Goal: Navigation & Orientation: Find specific page/section

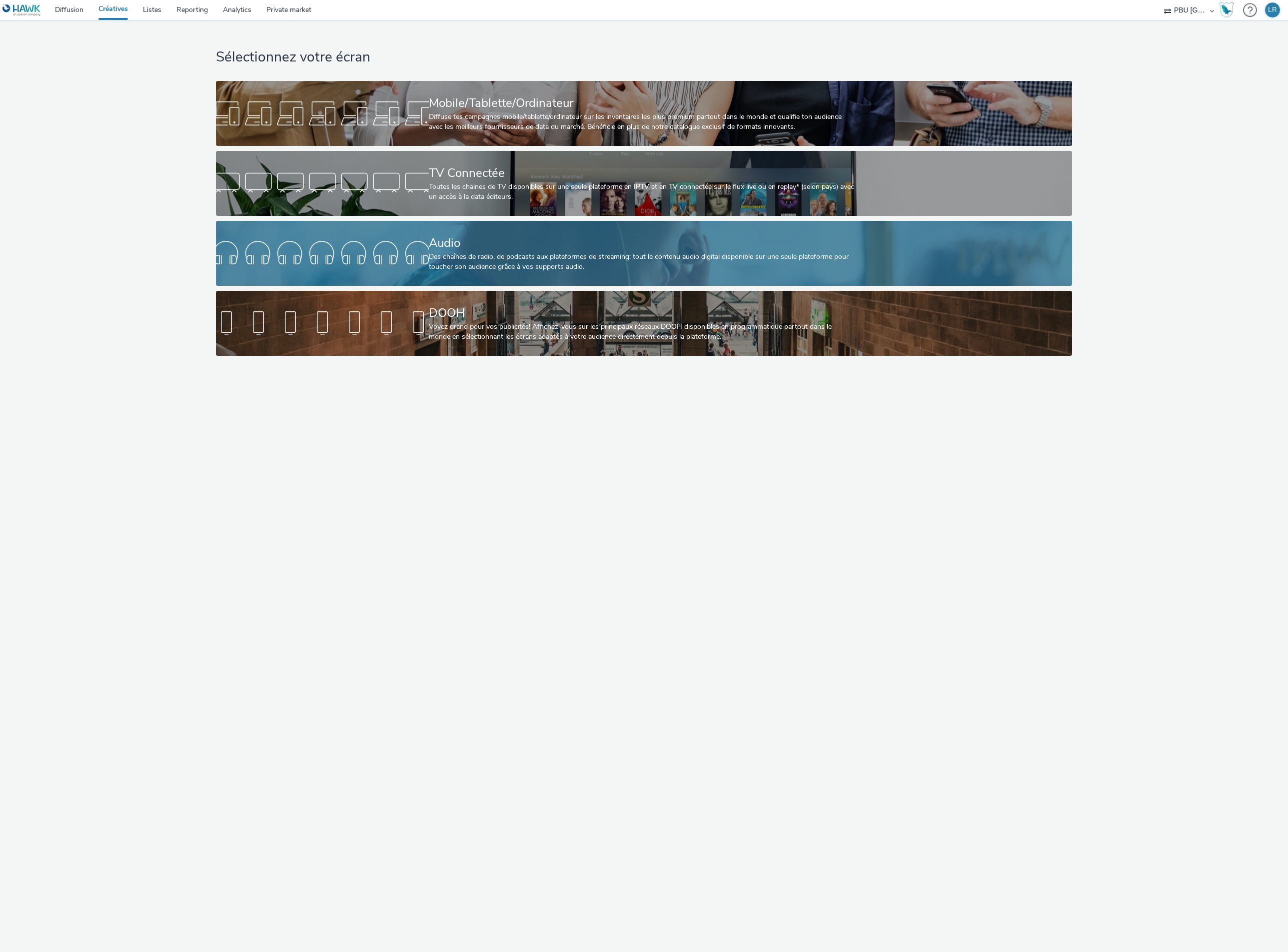
click at [489, 244] on div "Audio" at bounding box center [642, 243] width 426 height 17
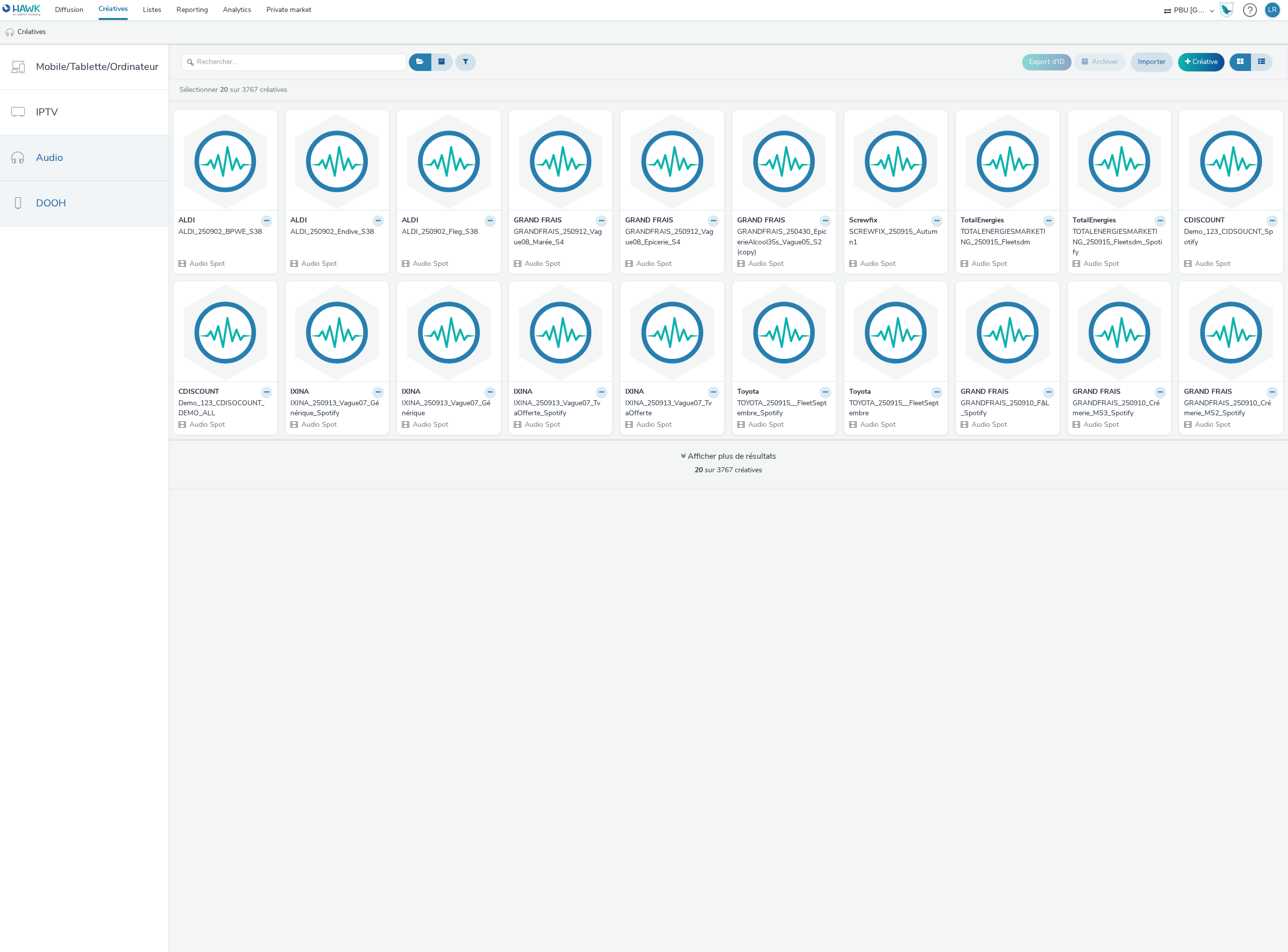
click at [86, 215] on link "DOOH" at bounding box center [84, 203] width 169 height 45
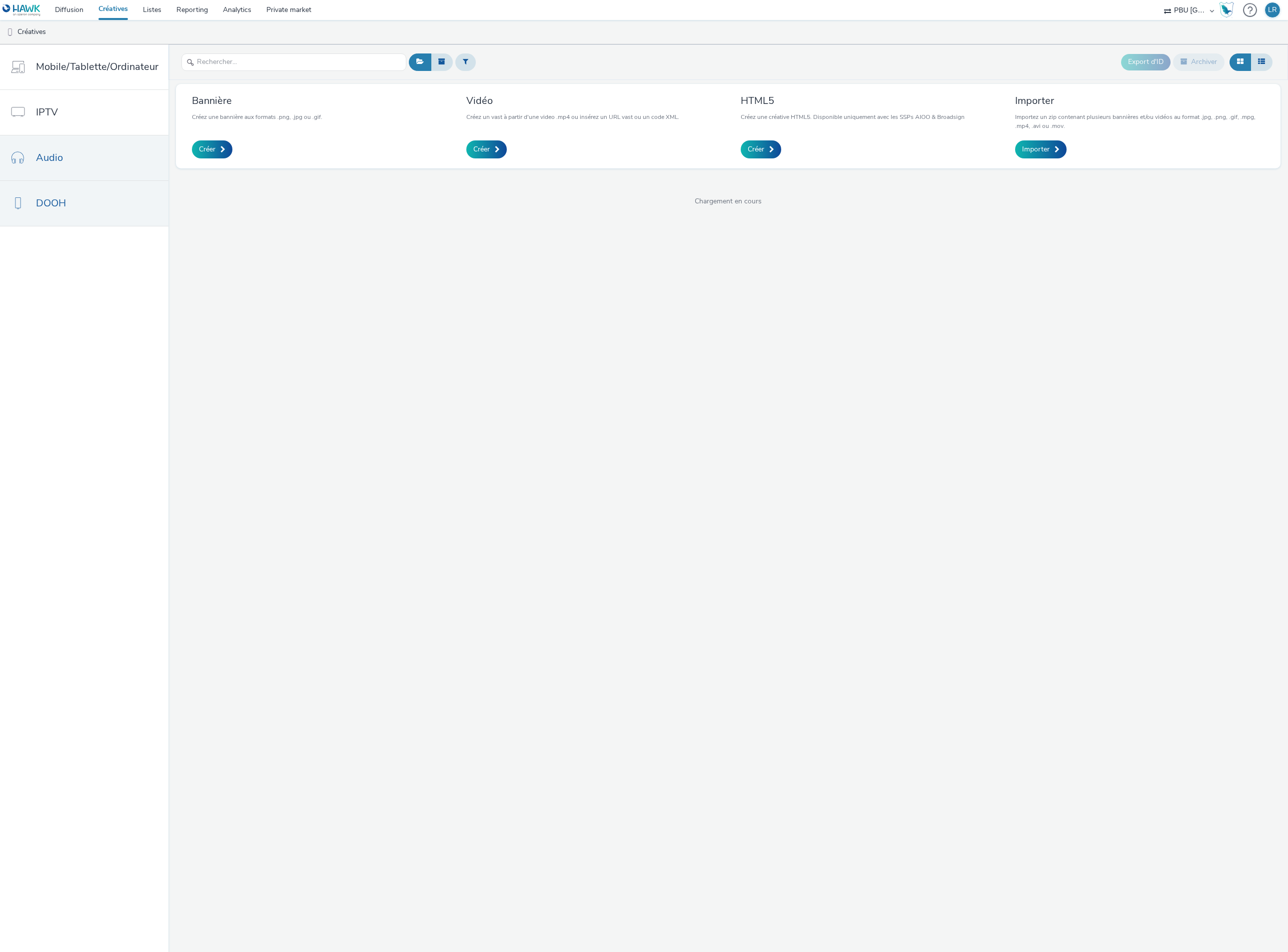
click at [91, 166] on link "Audio" at bounding box center [84, 158] width 169 height 45
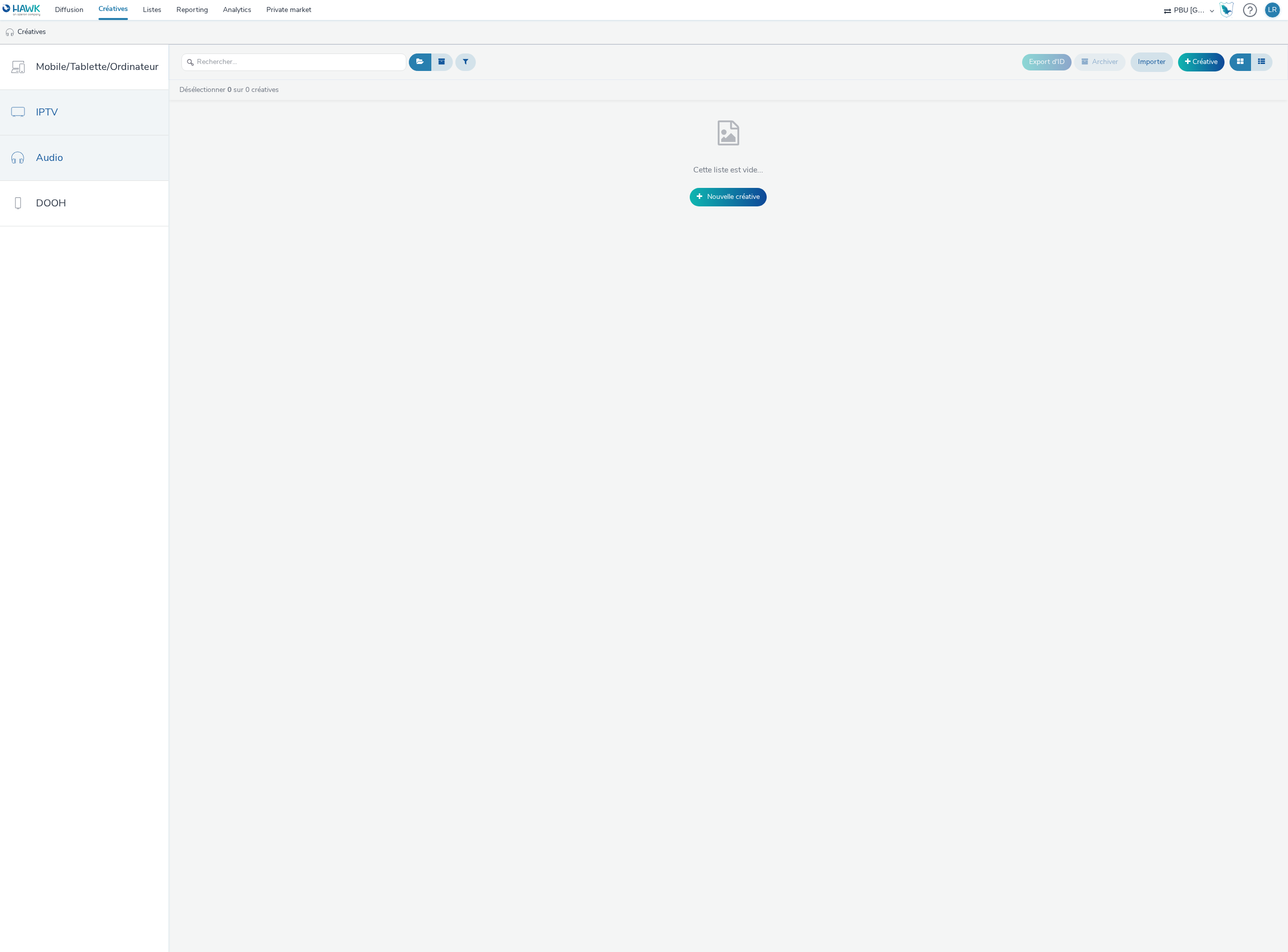
click at [87, 118] on link "IPTV" at bounding box center [84, 112] width 169 height 45
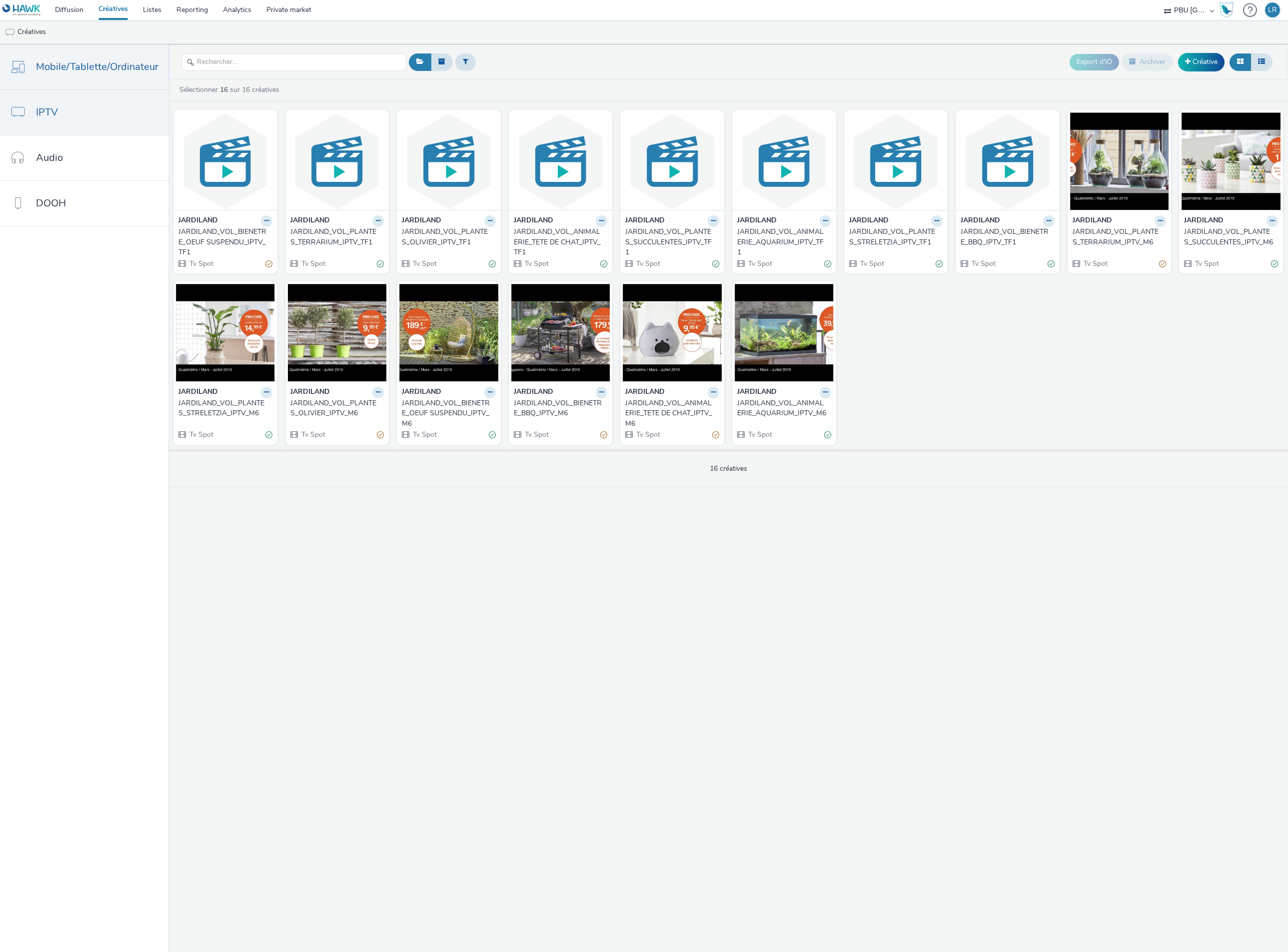
click at [81, 75] on link "Mobile/Tablette/Ordinateur" at bounding box center [84, 67] width 169 height 45
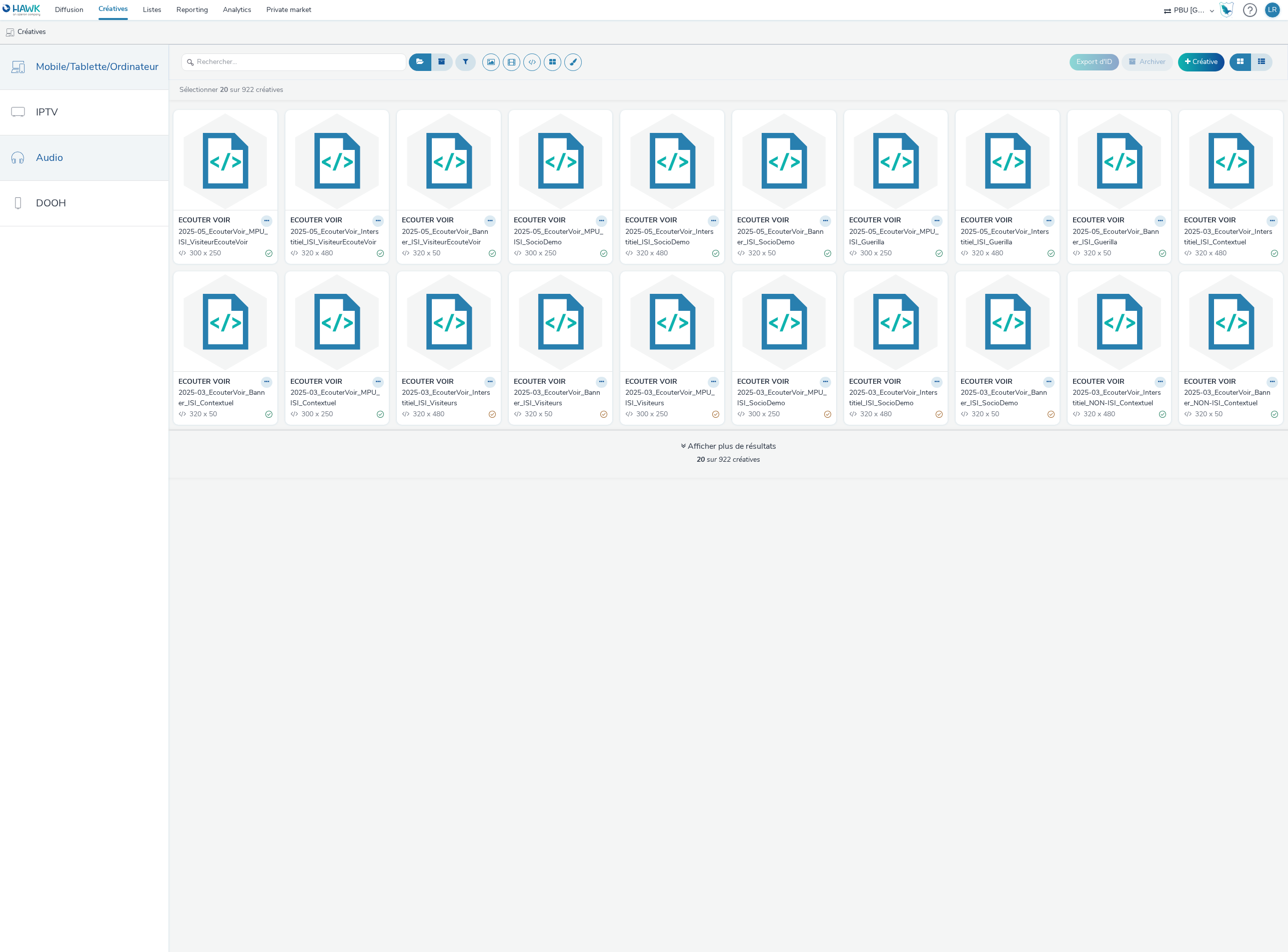
click at [77, 162] on link "Audio" at bounding box center [84, 158] width 169 height 45
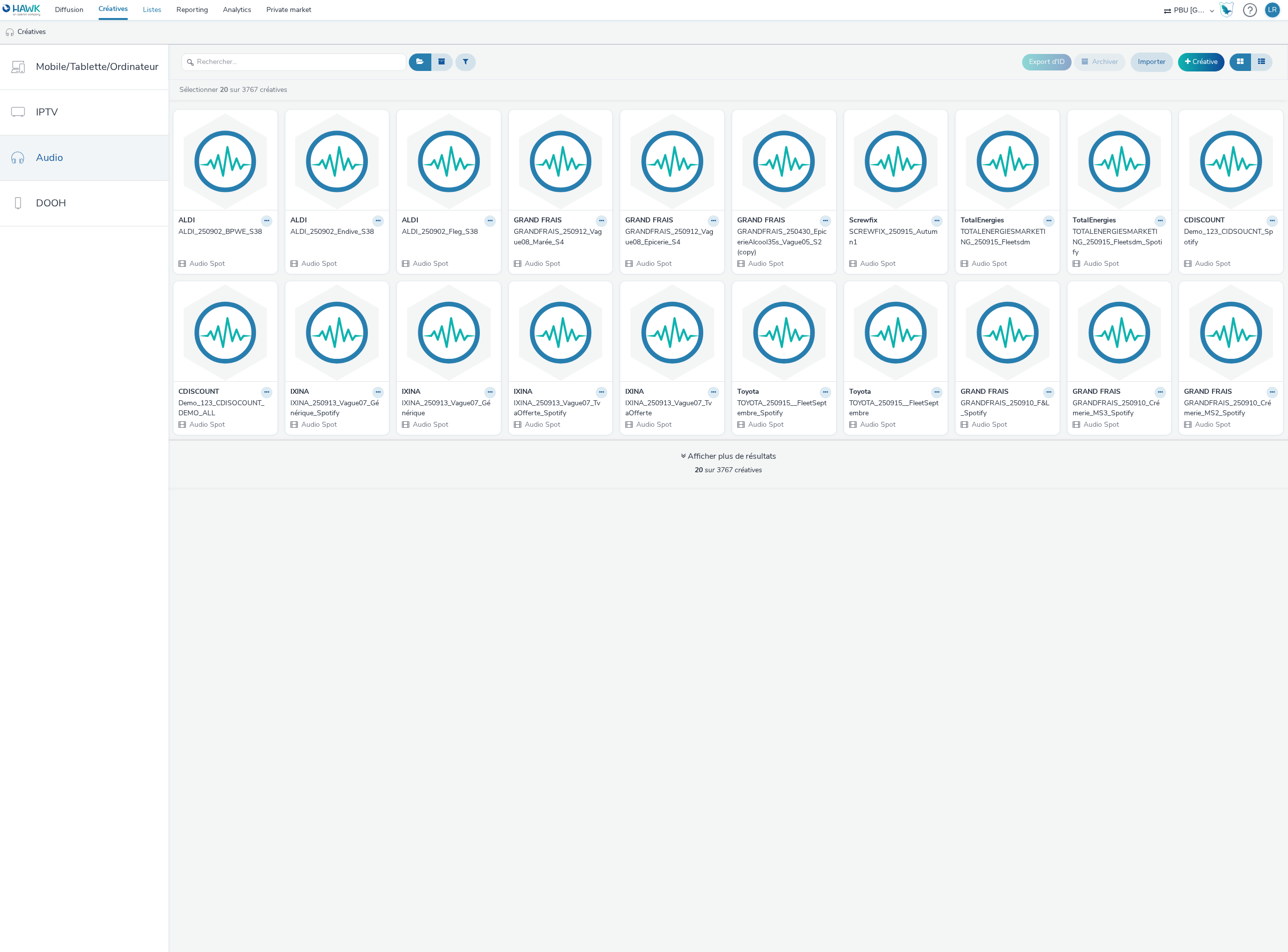
click at [160, 13] on link "Listes" at bounding box center [152, 10] width 34 height 20
